Goal: Find specific page/section: Locate a particular part of the current website

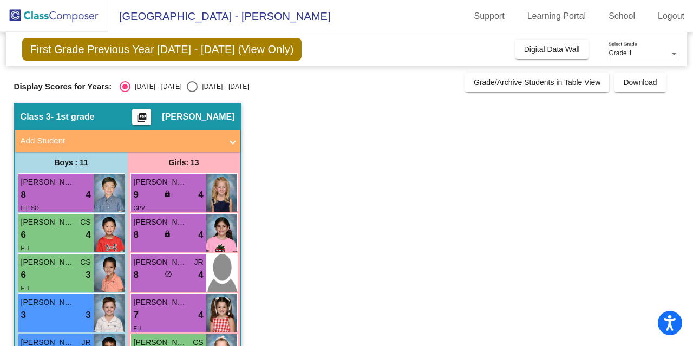
scroll to position [108, 0]
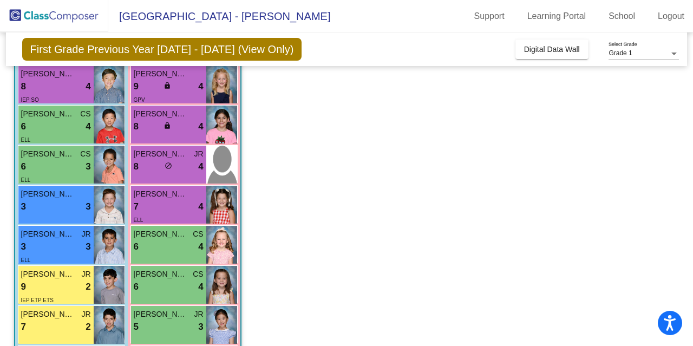
drag, startPoint x: 347, startPoint y: 182, endPoint x: 352, endPoint y: 162, distance: 21.0
click at [352, 162] on app-classroom "Class 3 - 1st grade picture_as_pdf [PERSON_NAME] Add Student First Name Last Na…" at bounding box center [346, 299] width 665 height 608
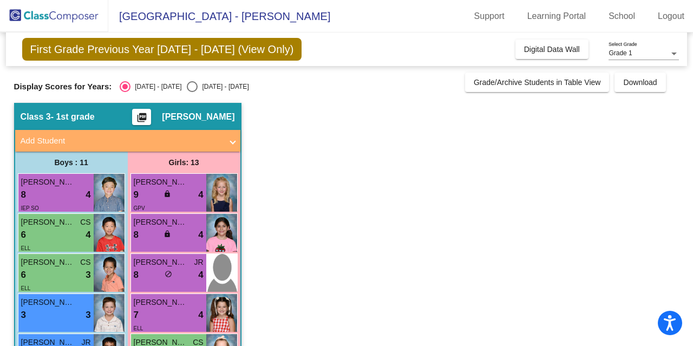
scroll to position [0, 0]
click at [0, 105] on mat-sidenav-content "Grade 1 Select Grade First Grade Previous Year [DATE] - [DATE] (View Only) Add,…" at bounding box center [346, 188] width 693 height 313
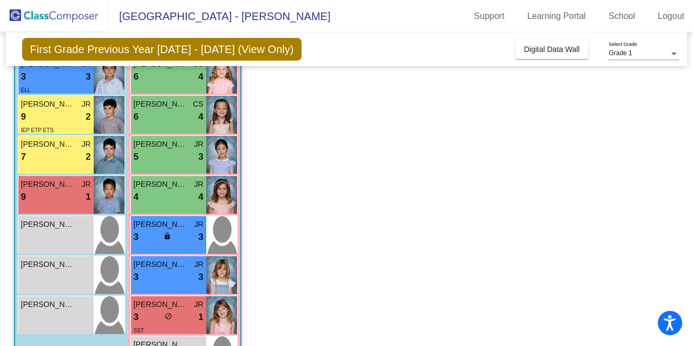
scroll to position [257, 0]
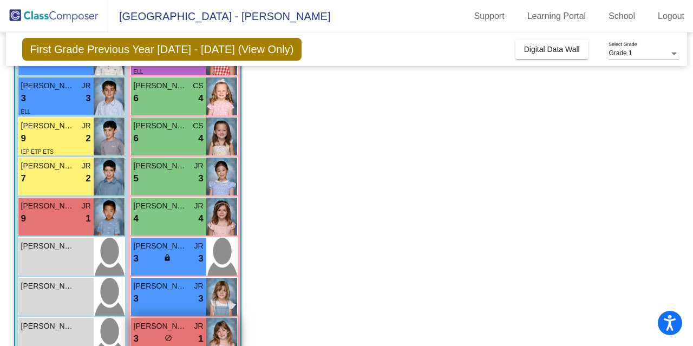
click at [161, 329] on span "[PERSON_NAME]" at bounding box center [161, 325] width 54 height 11
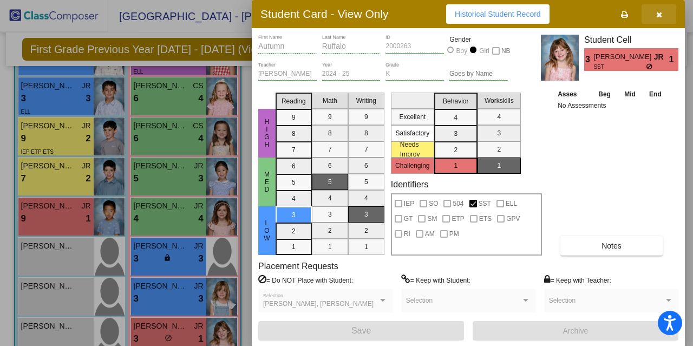
click at [658, 14] on icon "button" at bounding box center [659, 15] width 6 height 8
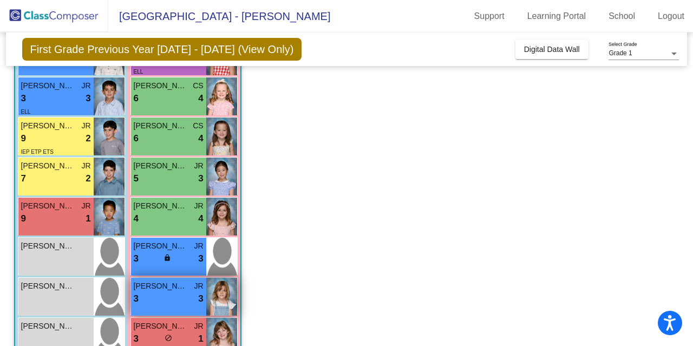
click at [180, 304] on div "3 lock do_not_disturb_alt 3" at bounding box center [169, 299] width 70 height 14
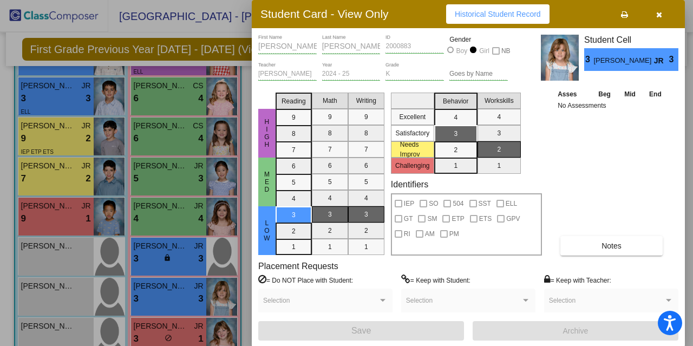
click at [654, 14] on button "button" at bounding box center [658, 13] width 35 height 19
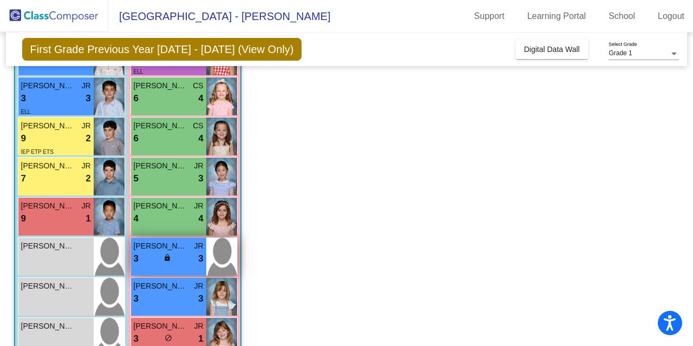
click at [174, 240] on span "[PERSON_NAME]" at bounding box center [161, 245] width 54 height 11
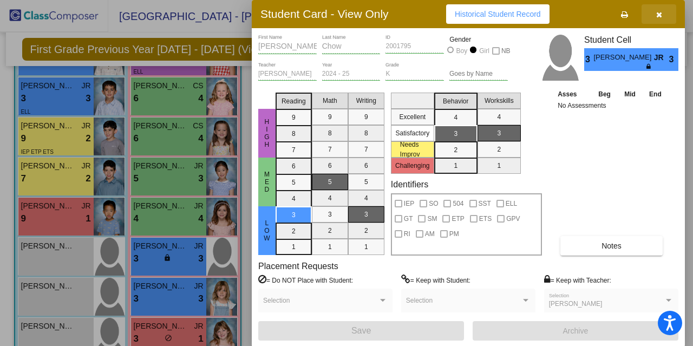
click at [658, 10] on span "button" at bounding box center [659, 14] width 6 height 9
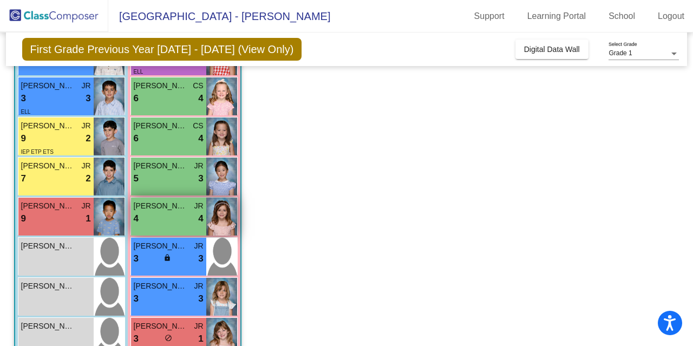
click at [154, 206] on span "[PERSON_NAME]" at bounding box center [161, 205] width 54 height 11
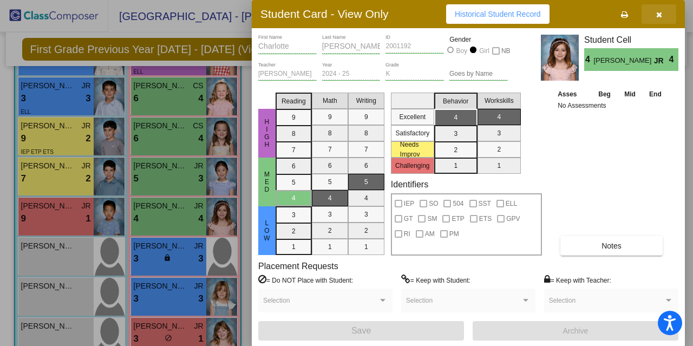
click at [657, 12] on icon "button" at bounding box center [659, 15] width 6 height 8
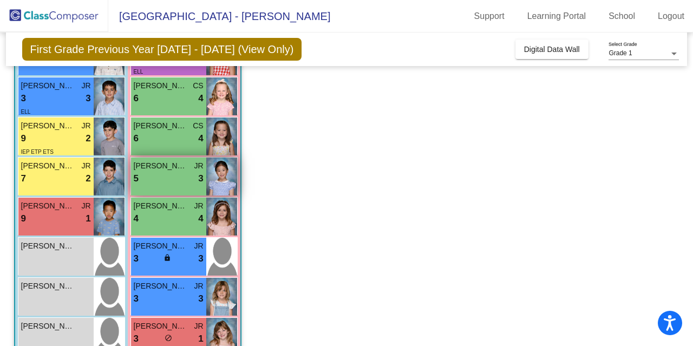
click at [163, 180] on div "5 lock do_not_disturb_alt 3" at bounding box center [169, 179] width 70 height 14
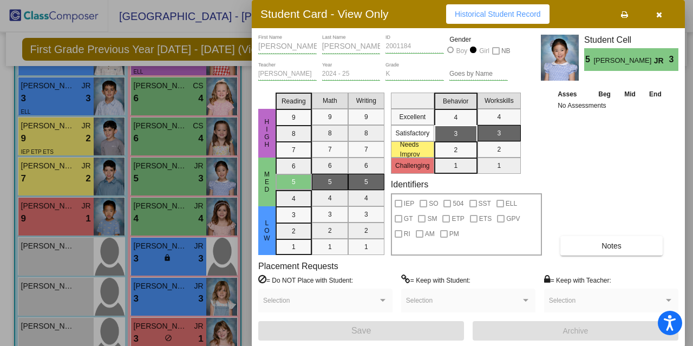
click at [667, 10] on button "button" at bounding box center [658, 13] width 35 height 19
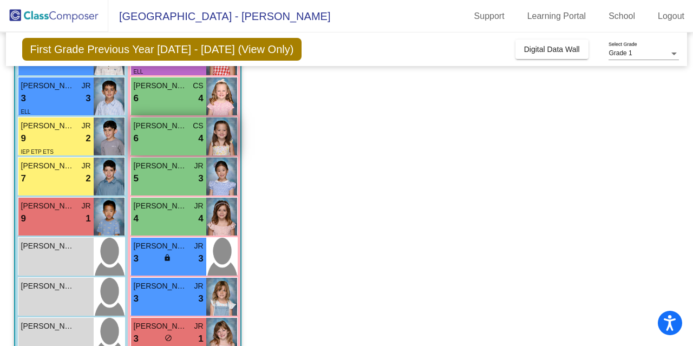
click at [184, 137] on div "6 lock do_not_disturb_alt 4" at bounding box center [169, 139] width 70 height 14
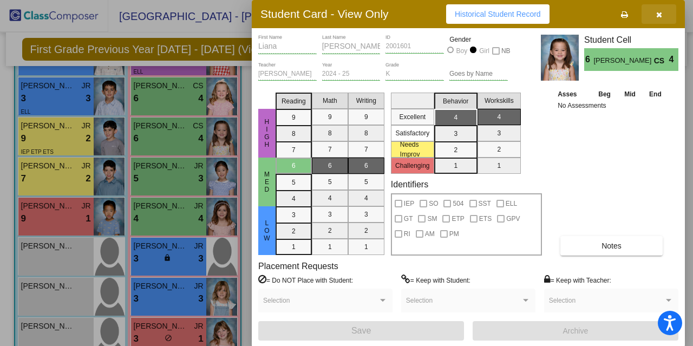
click at [658, 14] on icon "button" at bounding box center [659, 15] width 6 height 8
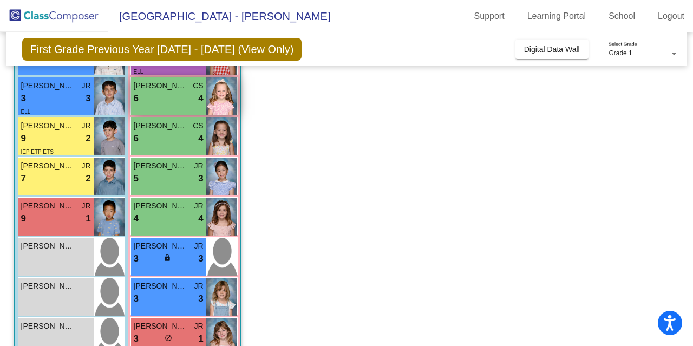
click at [157, 99] on div "6 lock do_not_disturb_alt 4" at bounding box center [169, 98] width 70 height 14
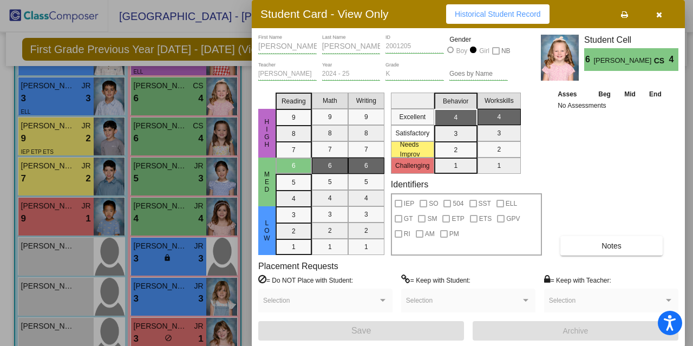
click at [657, 13] on icon "button" at bounding box center [659, 15] width 6 height 8
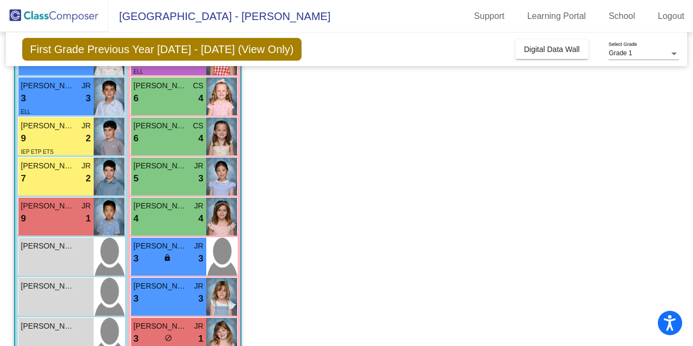
click at [264, 112] on app-classroom "Class 3 - 1st grade picture_as_pdf [PERSON_NAME] Add Student First Name Last Na…" at bounding box center [346, 150] width 665 height 608
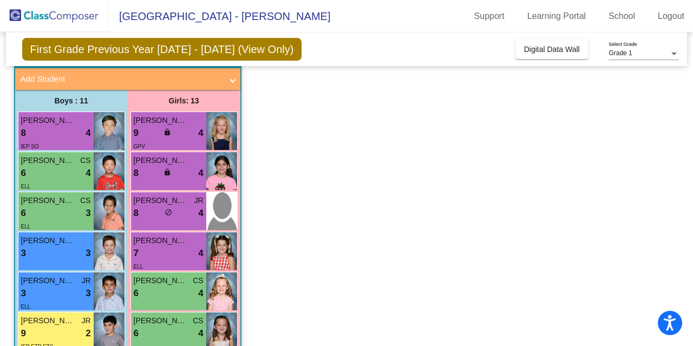
scroll to position [40, 0]
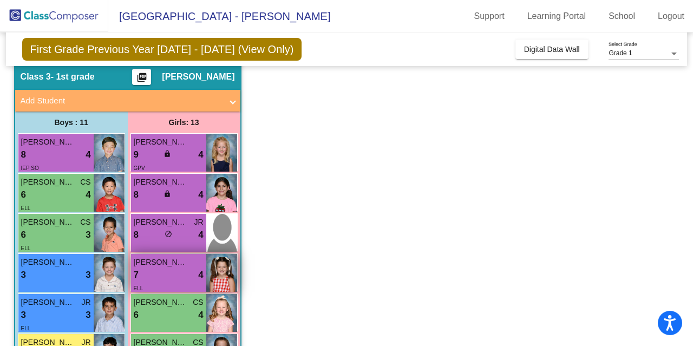
click at [186, 254] on div "[PERSON_NAME] 7 lock do_not_disturb_alt 4 ELL" at bounding box center [168, 273] width 75 height 38
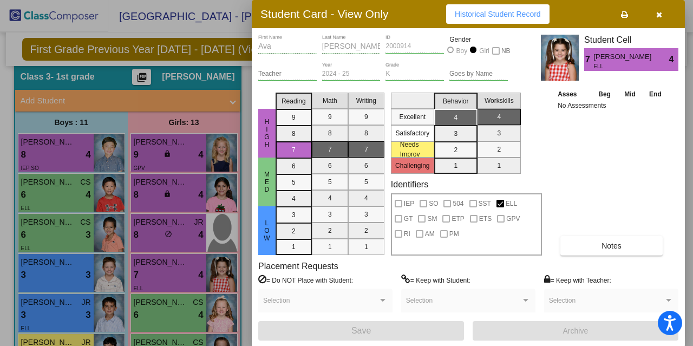
click at [658, 12] on icon "button" at bounding box center [659, 15] width 6 height 8
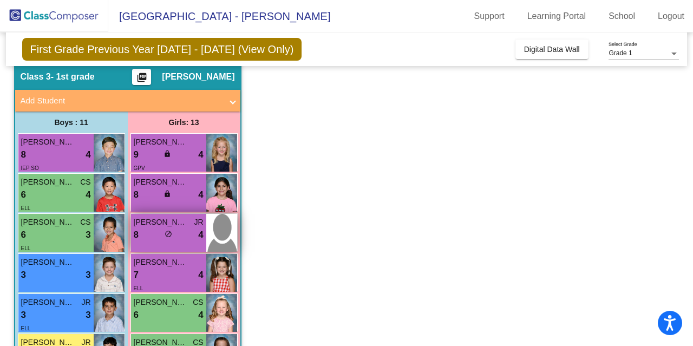
click at [159, 230] on div "8 lock do_not_disturb_alt 4" at bounding box center [169, 235] width 70 height 14
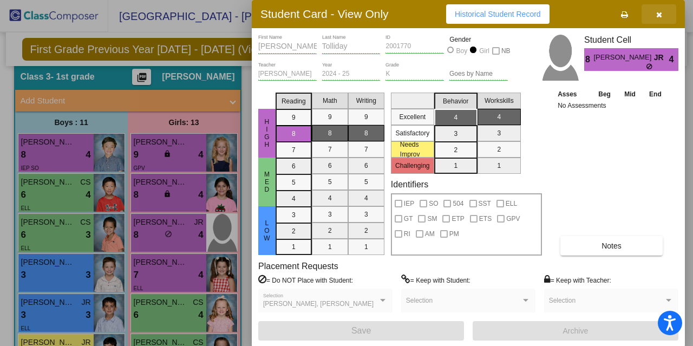
click at [656, 14] on icon "button" at bounding box center [659, 15] width 6 height 8
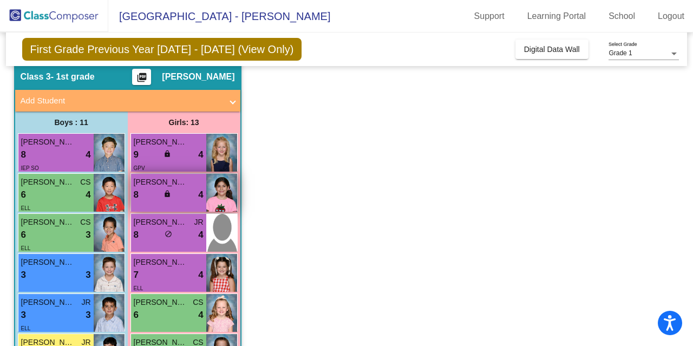
click at [174, 183] on span "[PERSON_NAME]" at bounding box center [161, 181] width 54 height 11
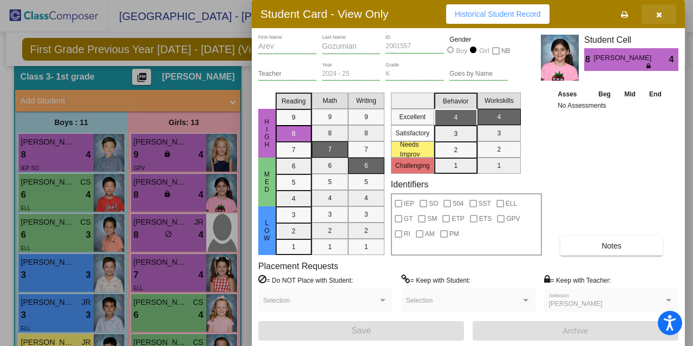
click at [659, 14] on icon "button" at bounding box center [659, 15] width 6 height 8
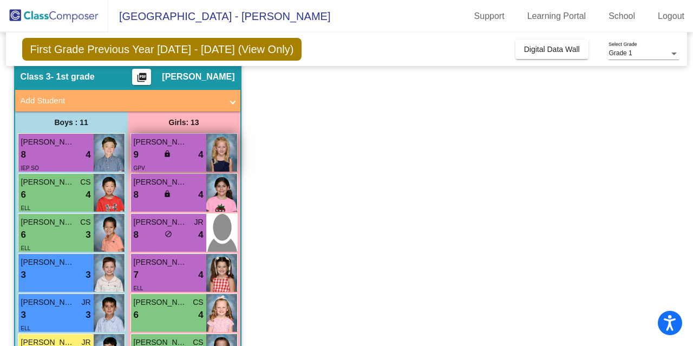
click at [172, 136] on span "[PERSON_NAME]" at bounding box center [161, 141] width 54 height 11
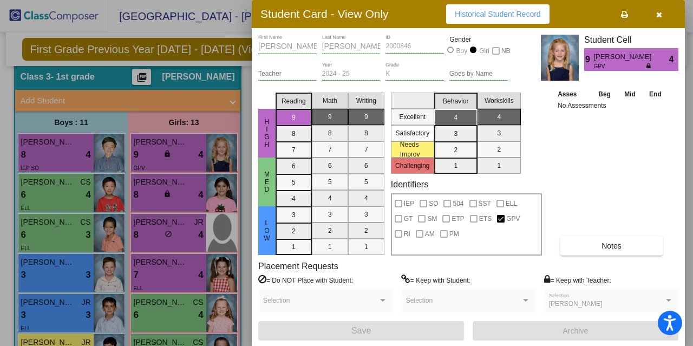
click at [658, 14] on icon "button" at bounding box center [659, 15] width 6 height 8
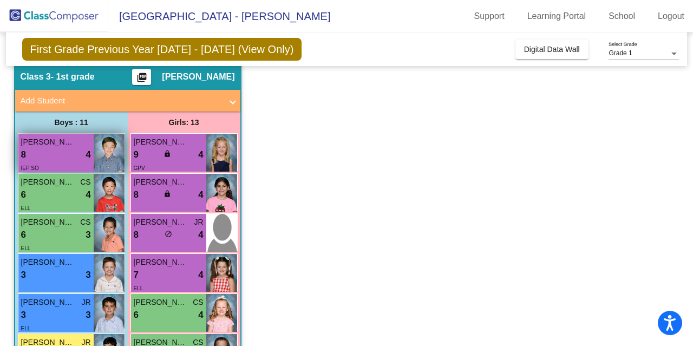
click at [65, 145] on span "[PERSON_NAME]" at bounding box center [48, 141] width 54 height 11
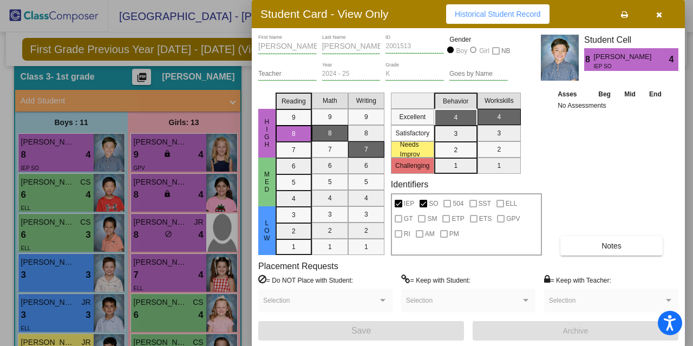
click at [42, 183] on div at bounding box center [346, 173] width 693 height 346
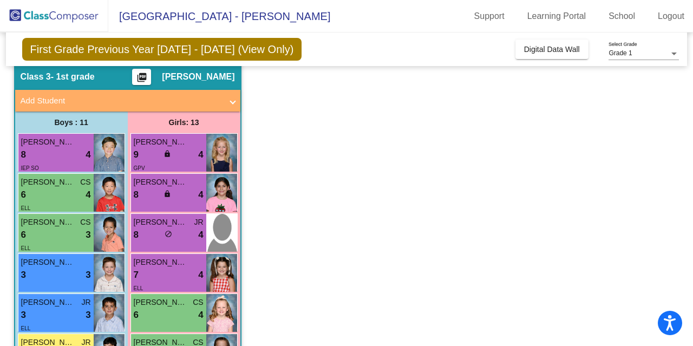
click at [42, 183] on span "[PERSON_NAME]" at bounding box center [48, 181] width 54 height 11
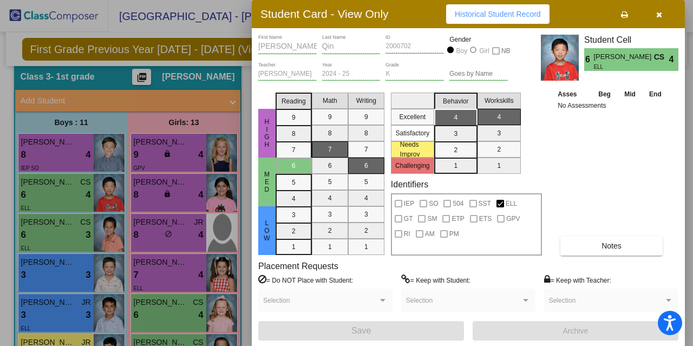
click at [42, 220] on div at bounding box center [346, 173] width 693 height 346
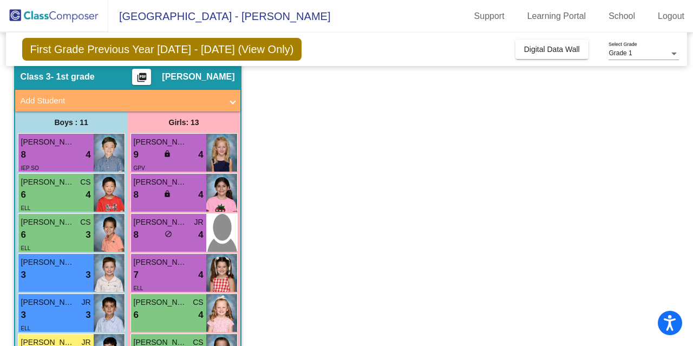
click at [42, 220] on span "[PERSON_NAME]" at bounding box center [48, 222] width 54 height 11
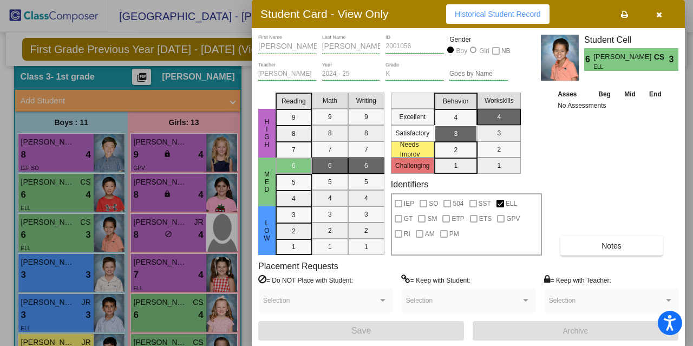
click at [43, 266] on div at bounding box center [346, 173] width 693 height 346
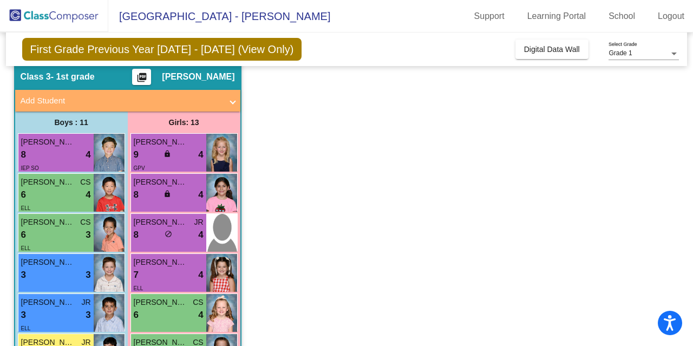
click at [43, 266] on span "[PERSON_NAME]" at bounding box center [48, 262] width 54 height 11
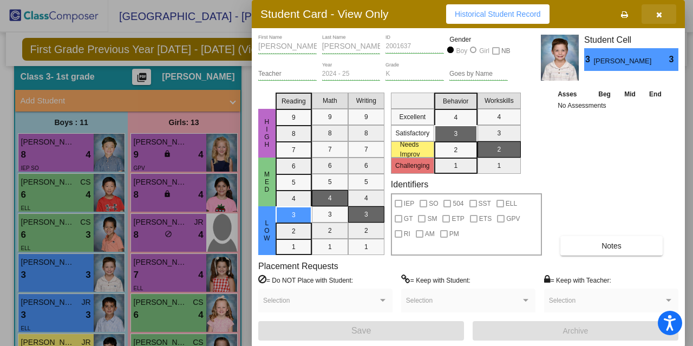
click at [658, 13] on icon "button" at bounding box center [659, 15] width 6 height 8
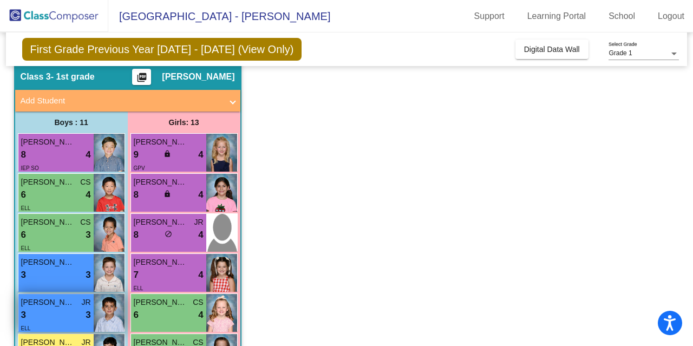
click at [63, 299] on span "[PERSON_NAME]" at bounding box center [48, 302] width 54 height 11
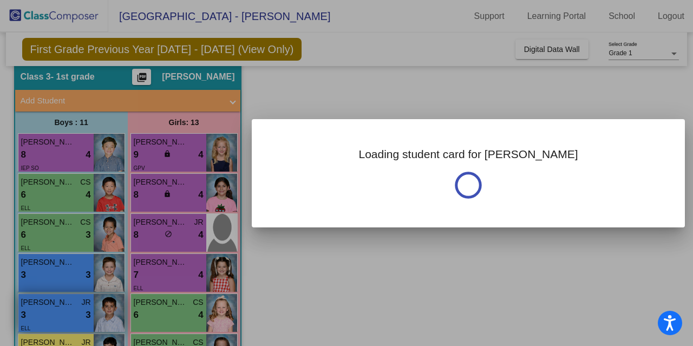
click at [63, 299] on div at bounding box center [346, 173] width 693 height 346
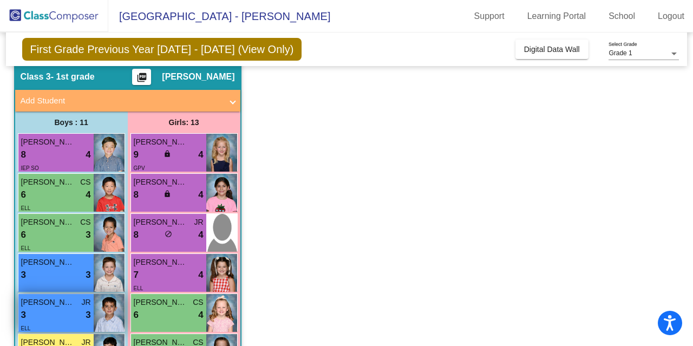
click at [54, 306] on span "[PERSON_NAME]" at bounding box center [48, 302] width 54 height 11
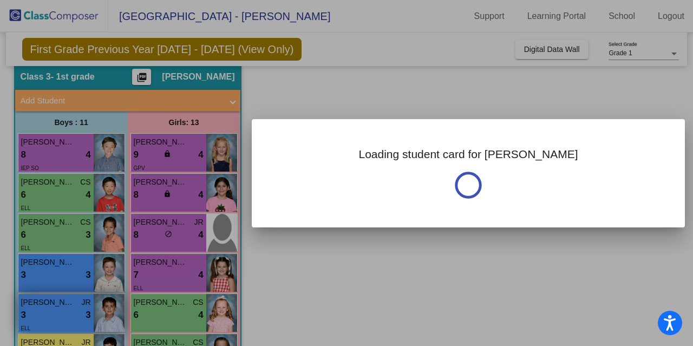
click at [54, 306] on div at bounding box center [346, 173] width 693 height 346
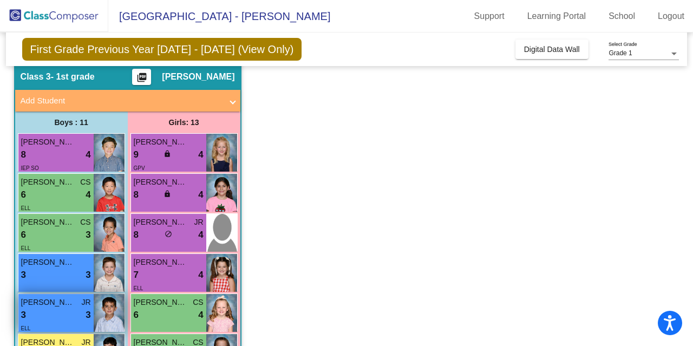
click at [54, 306] on span "[PERSON_NAME]" at bounding box center [48, 302] width 54 height 11
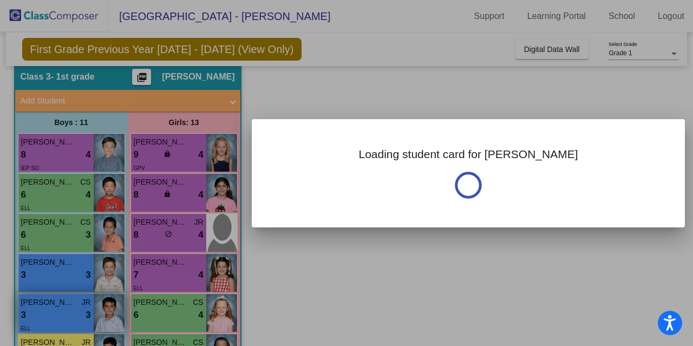
click at [54, 306] on div at bounding box center [346, 173] width 693 height 346
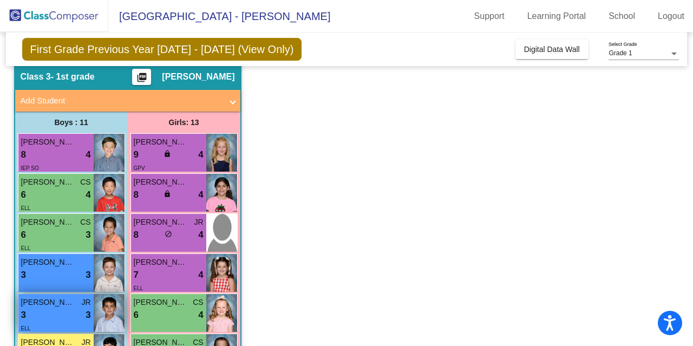
click at [54, 306] on span "[PERSON_NAME]" at bounding box center [48, 302] width 54 height 11
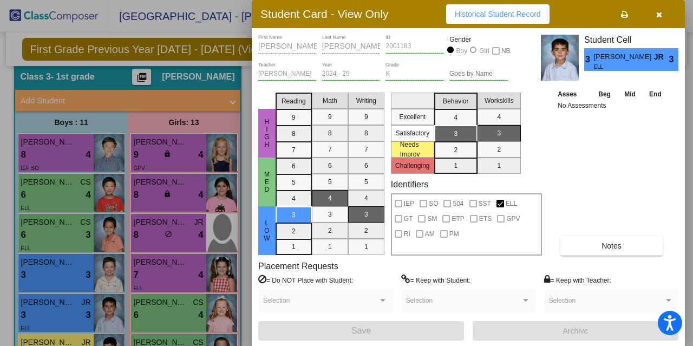
click at [57, 334] on div at bounding box center [346, 173] width 693 height 346
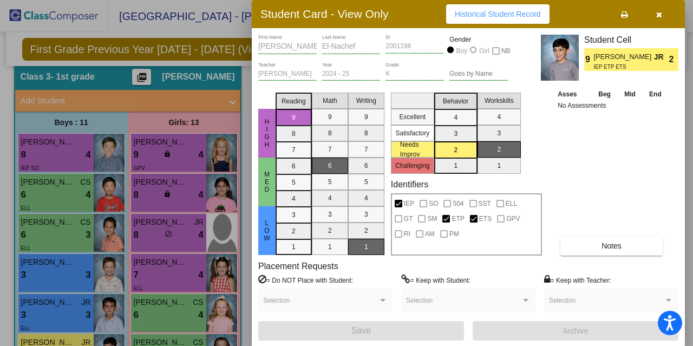
click at [45, 293] on div at bounding box center [346, 173] width 693 height 346
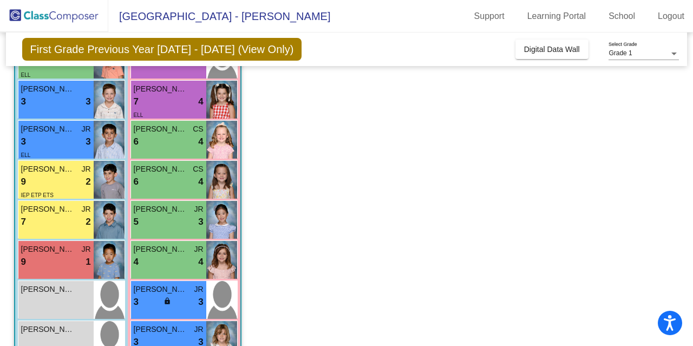
scroll to position [235, 0]
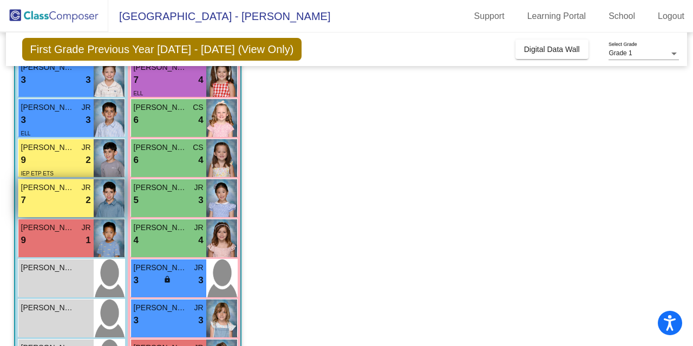
click at [56, 191] on span "[PERSON_NAME]" at bounding box center [48, 187] width 54 height 11
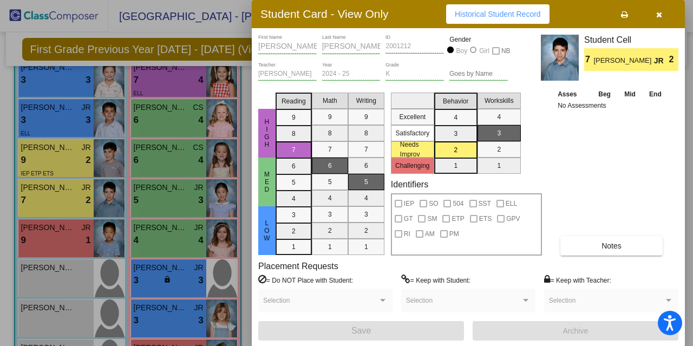
click at [45, 237] on div at bounding box center [346, 173] width 693 height 346
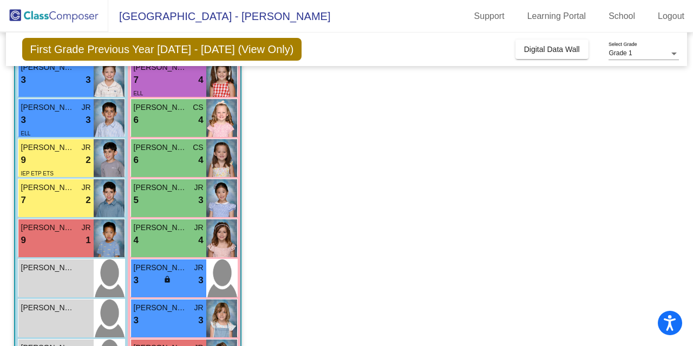
click at [45, 237] on div "9 lock do_not_disturb_alt 1" at bounding box center [56, 240] width 70 height 14
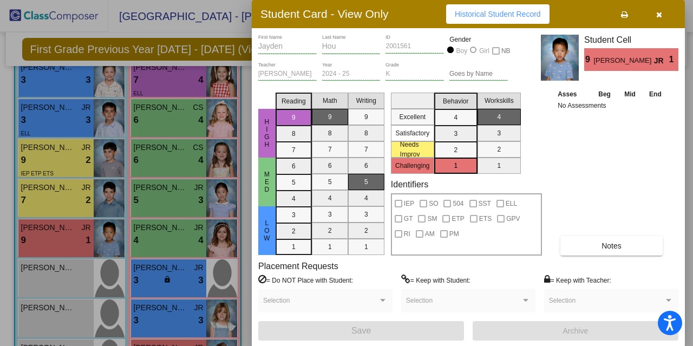
click at [153, 304] on div at bounding box center [346, 173] width 693 height 346
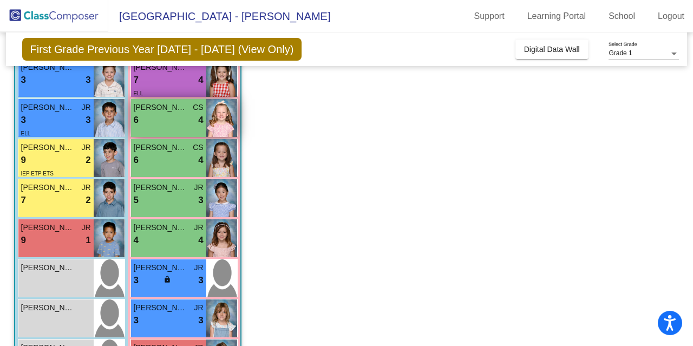
click at [178, 110] on span "[PERSON_NAME]" at bounding box center [161, 107] width 54 height 11
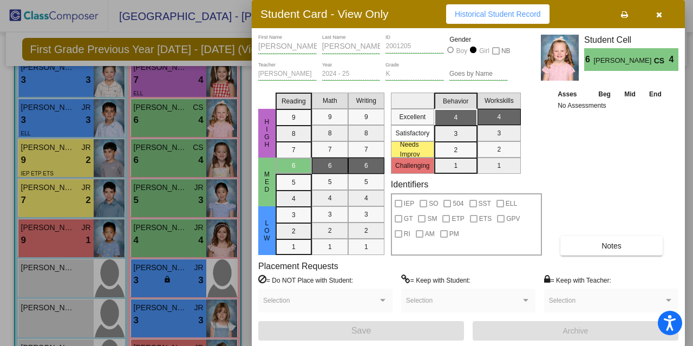
click at [163, 284] on div at bounding box center [346, 173] width 693 height 346
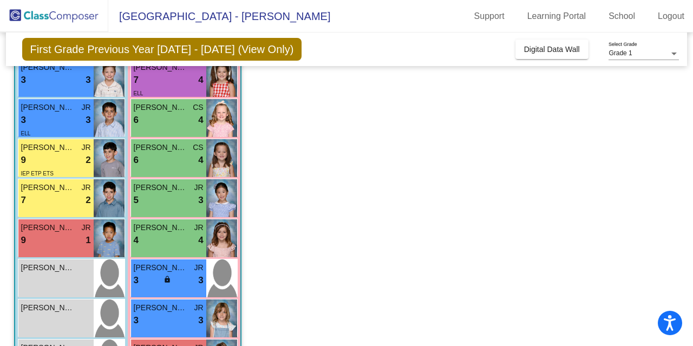
click at [163, 284] on div "lock do_not_disturb_alt" at bounding box center [168, 280] width 10 height 11
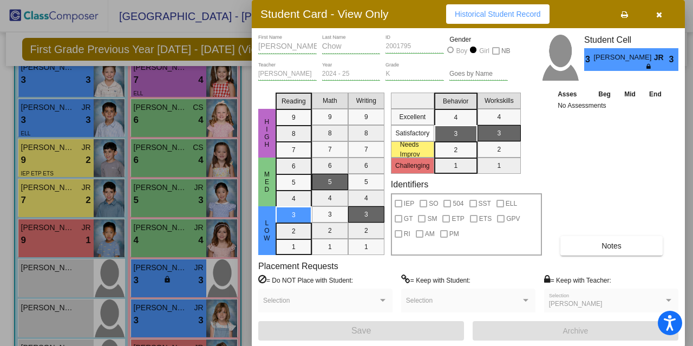
click at [170, 148] on div at bounding box center [346, 173] width 693 height 346
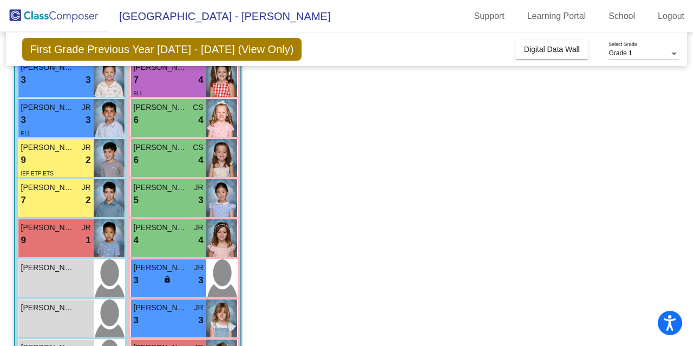
click at [170, 148] on span "[PERSON_NAME]" at bounding box center [161, 147] width 54 height 11
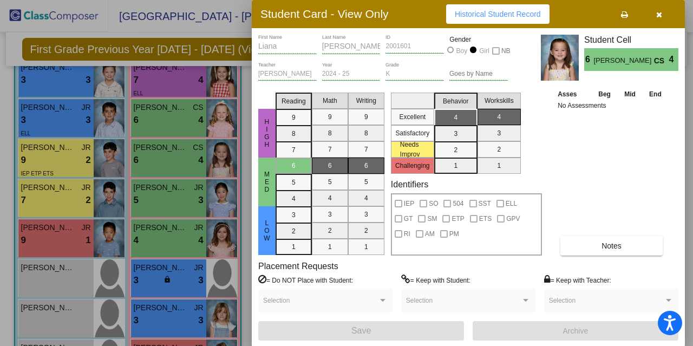
click at [139, 297] on div at bounding box center [346, 173] width 693 height 346
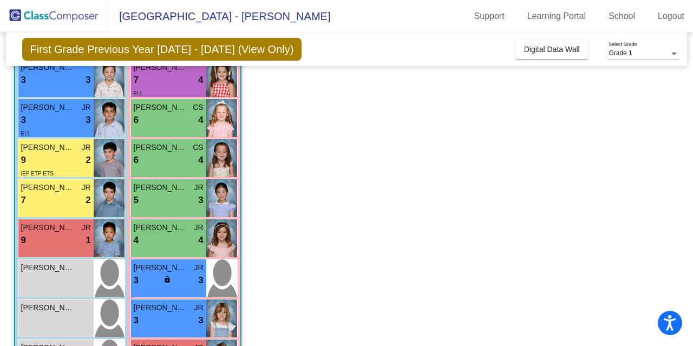
click at [338, 277] on app-classroom "Class 3 - 1st grade picture_as_pdf [PERSON_NAME] Add Student First Name Last Na…" at bounding box center [346, 172] width 665 height 608
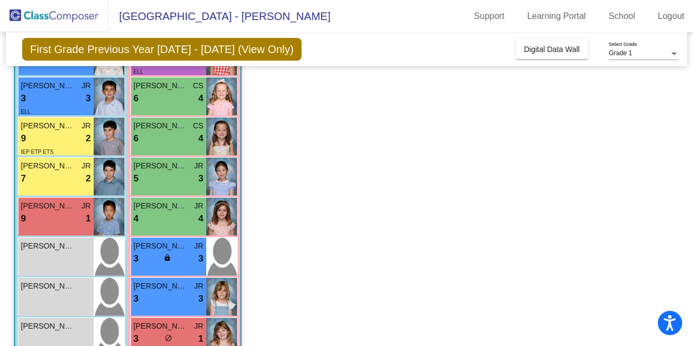
scroll to position [300, 0]
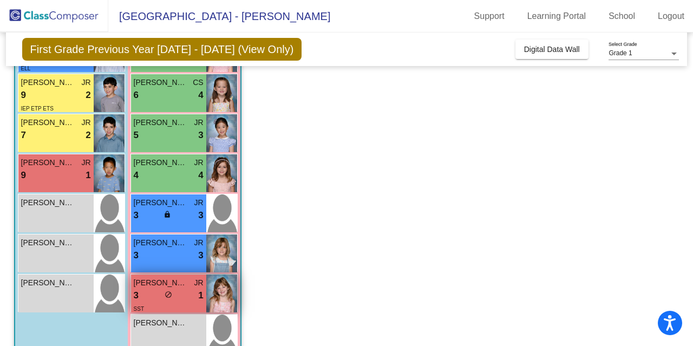
click at [150, 294] on div "3 lock do_not_disturb_alt 1" at bounding box center [169, 295] width 70 height 14
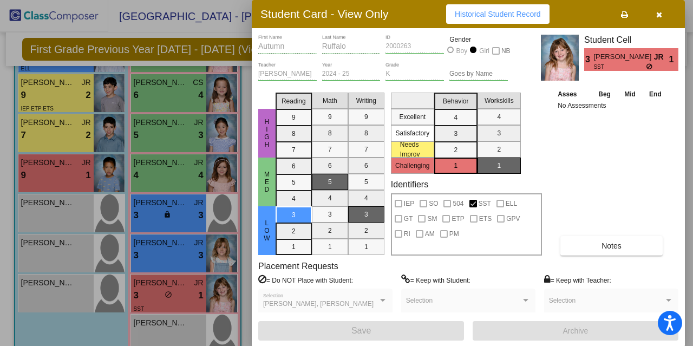
click at [172, 283] on div at bounding box center [346, 173] width 693 height 346
